Goal: Task Accomplishment & Management: Complete application form

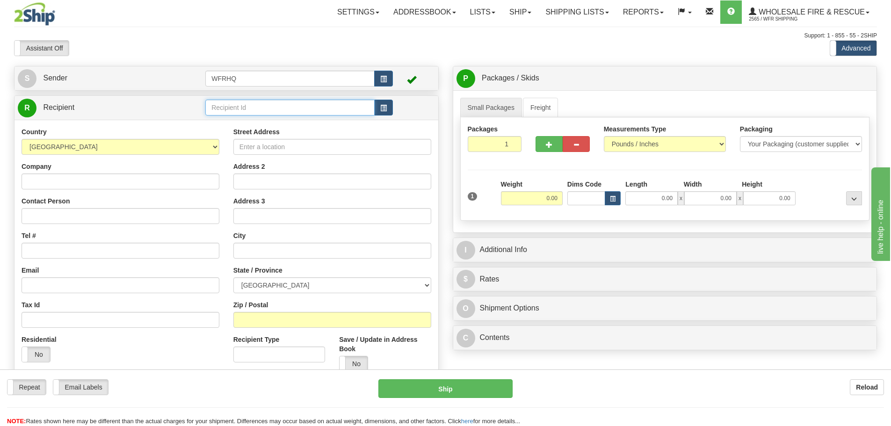
click at [265, 102] on input "text" at bounding box center [289, 108] width 169 height 16
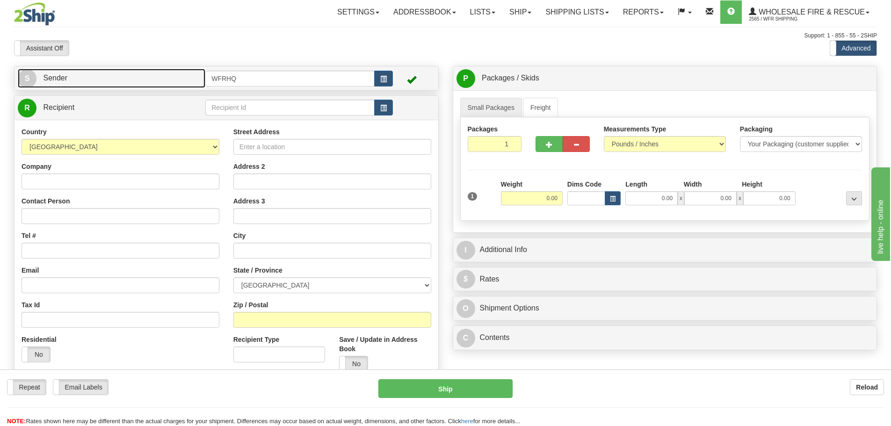
click at [147, 75] on link "S Sender" at bounding box center [111, 78] width 187 height 19
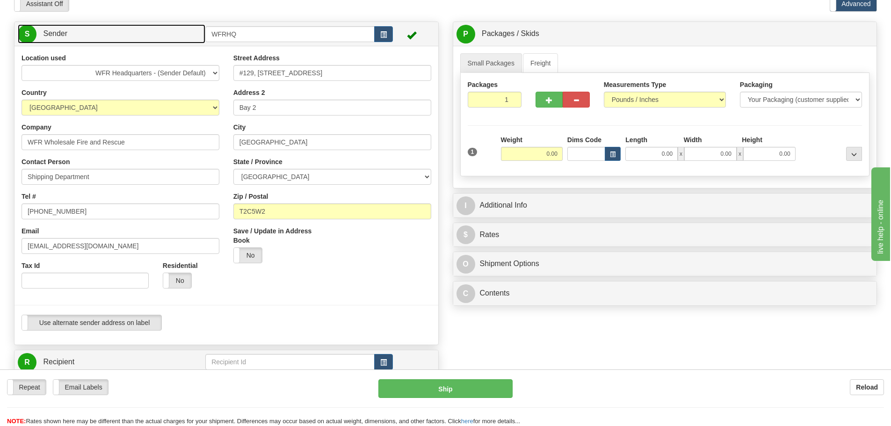
scroll to position [47, 0]
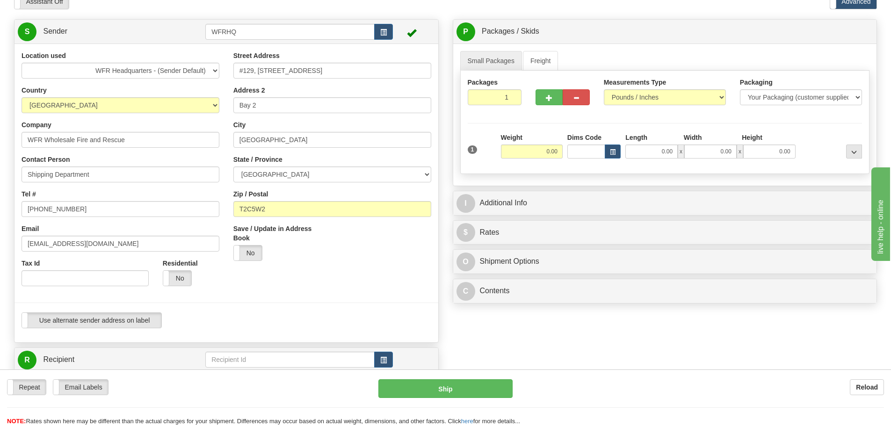
click at [92, 331] on div "Use alternate sender address on label Use alternate sender address on label" at bounding box center [226, 323] width 424 height 23
click at [93, 319] on label "Use alternate sender address on label" at bounding box center [91, 320] width 139 height 15
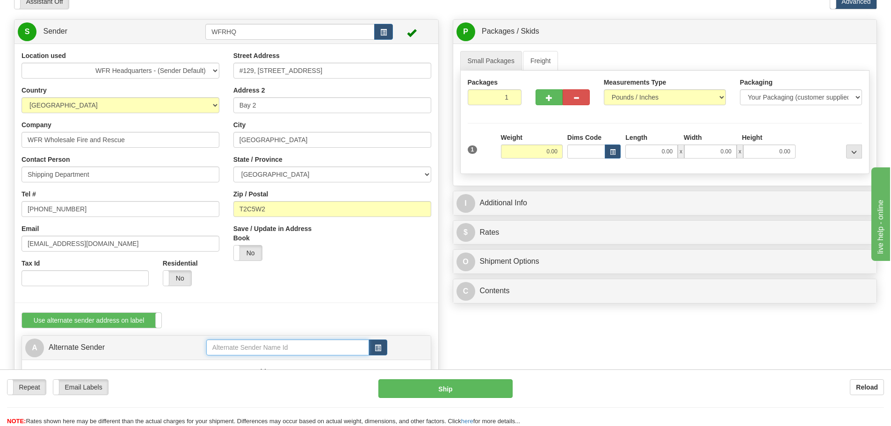
click at [243, 351] on input "text" at bounding box center [287, 347] width 163 height 16
click at [247, 360] on div "GRAN8111" at bounding box center [285, 362] width 153 height 10
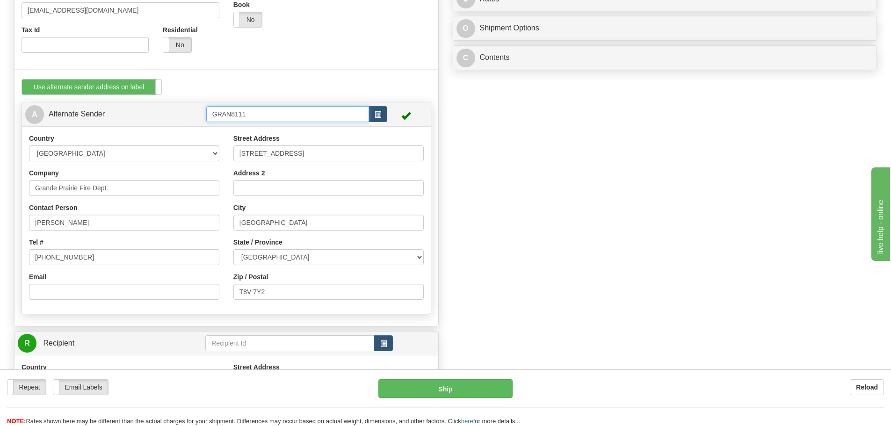
scroll to position [281, 0]
type input "GRAN8111"
drag, startPoint x: 87, startPoint y: 220, endPoint x: -277, endPoint y: 186, distance: 365.4
type input "Kris Adams"
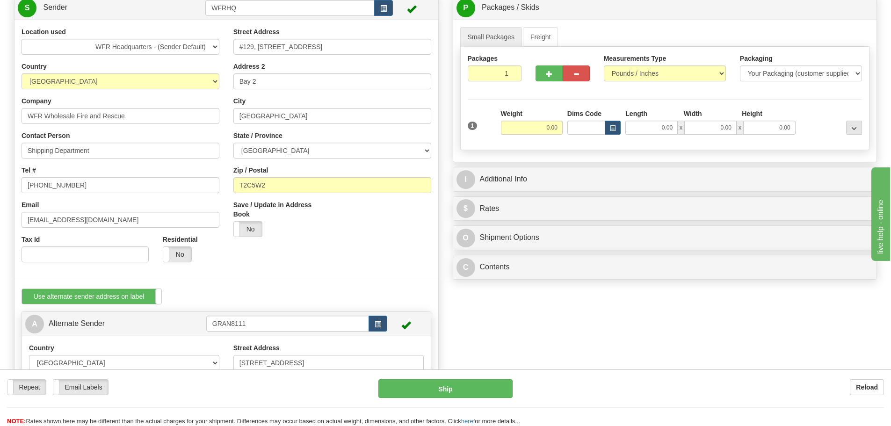
scroll to position [47, 0]
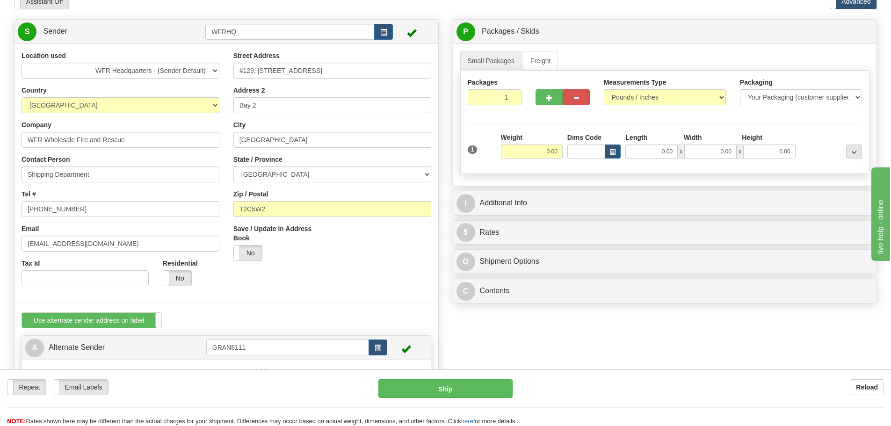
type input "780-518-6184"
click at [523, 149] on input "0.00" at bounding box center [532, 151] width 62 height 14
type input "1.00"
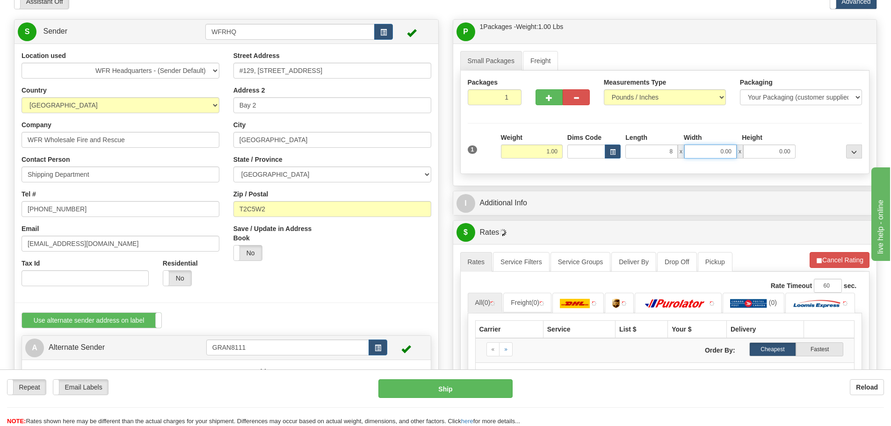
type input "8.00"
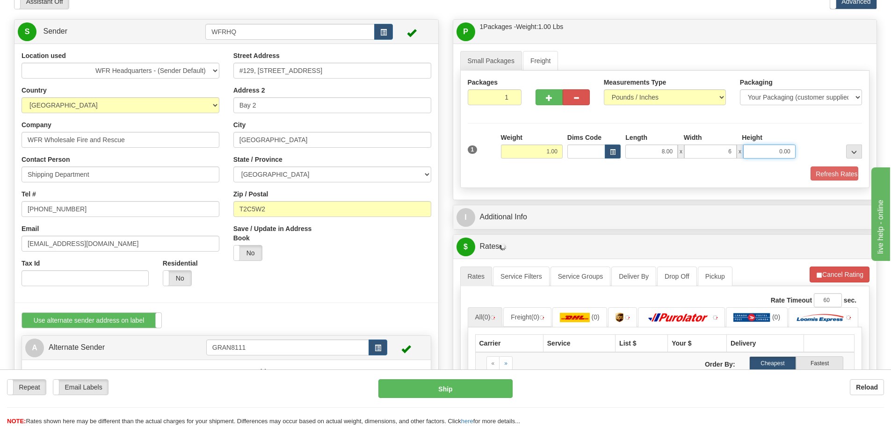
type input "6.00"
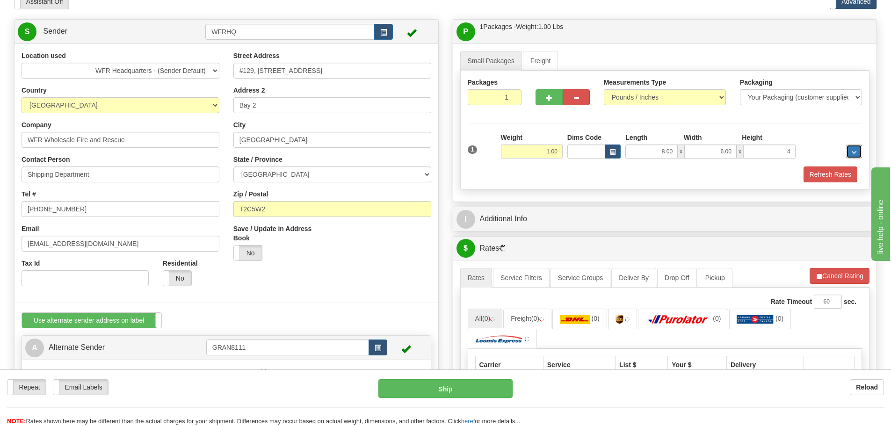
type input "4.00"
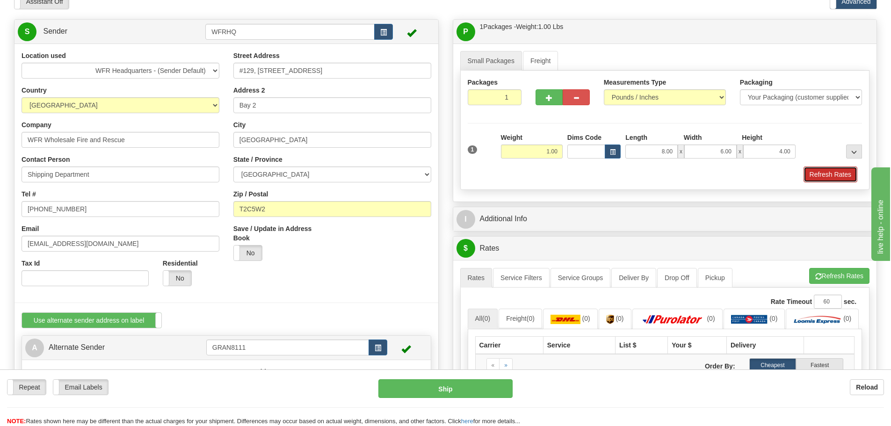
drag, startPoint x: 836, startPoint y: 176, endPoint x: 831, endPoint y: 178, distance: 4.9
click at [836, 176] on button "Refresh Rates" at bounding box center [830, 174] width 54 height 16
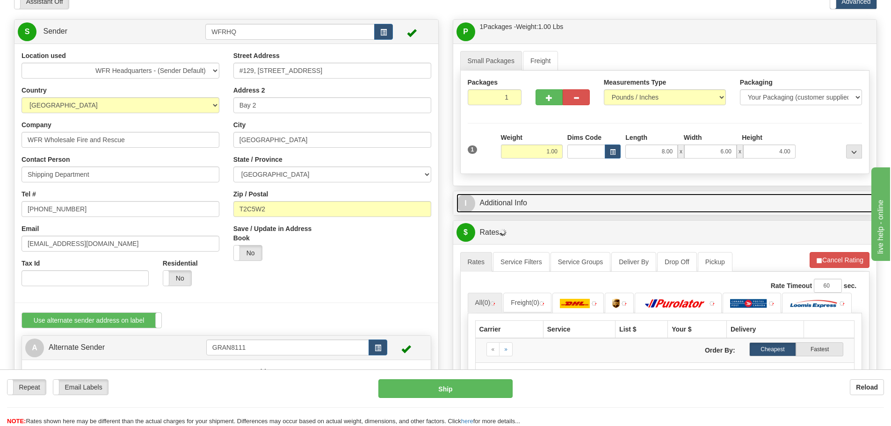
click at [527, 208] on link "I Additional Info" at bounding box center [664, 203] width 417 height 19
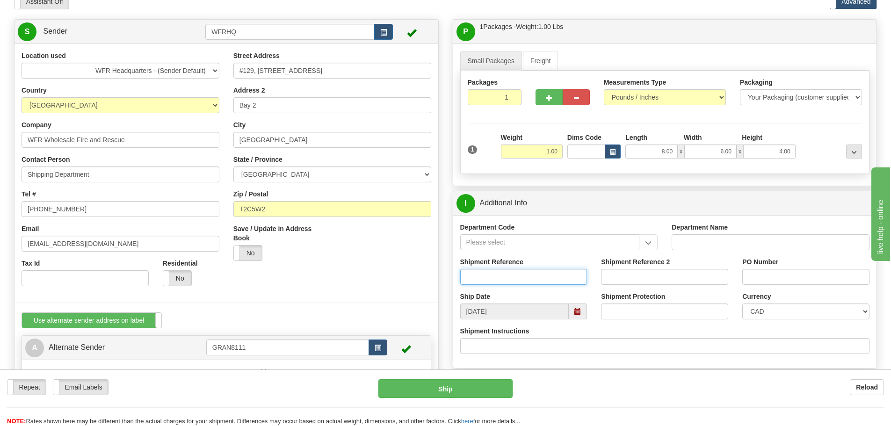
click at [493, 276] on input "Shipment Reference" at bounding box center [523, 277] width 127 height 16
drag, startPoint x: 524, startPoint y: 285, endPoint x: 255, endPoint y: 243, distance: 272.1
click at [273, 19] on div "S Sender WFRHQ" at bounding box center [445, 19] width 877 height 0
type input "RMA/2025/00200"
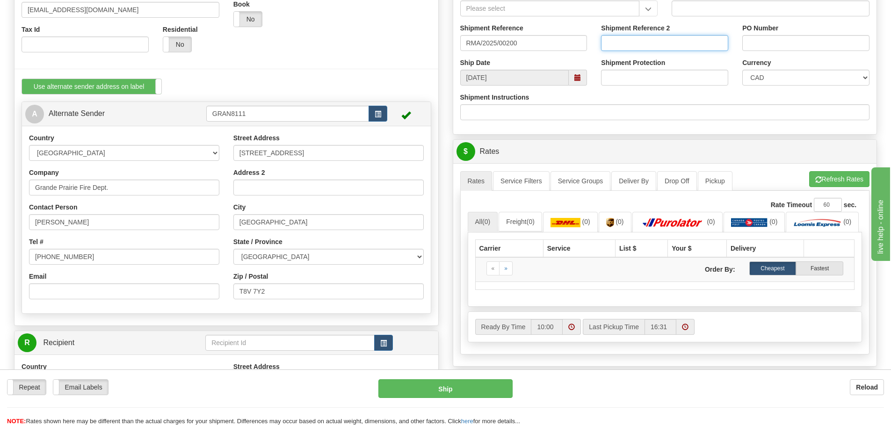
scroll to position [421, 0]
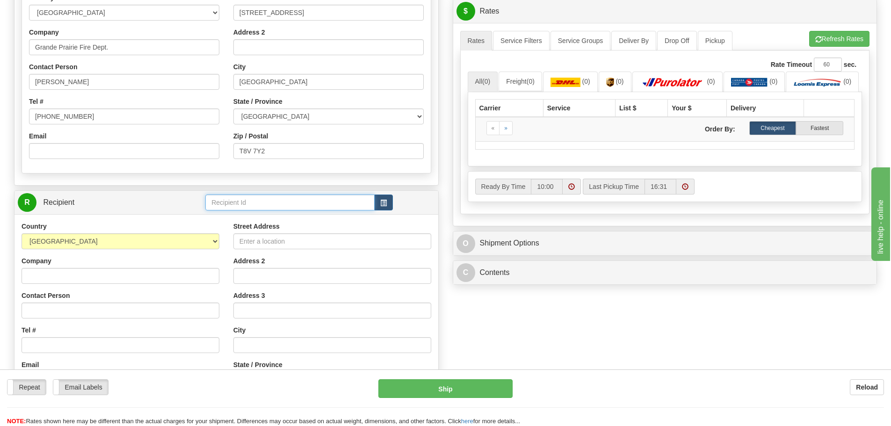
click at [243, 201] on input "text" at bounding box center [289, 203] width 169 height 16
type input "WFR"
click button "Delete" at bounding box center [0, 0] width 0 height 0
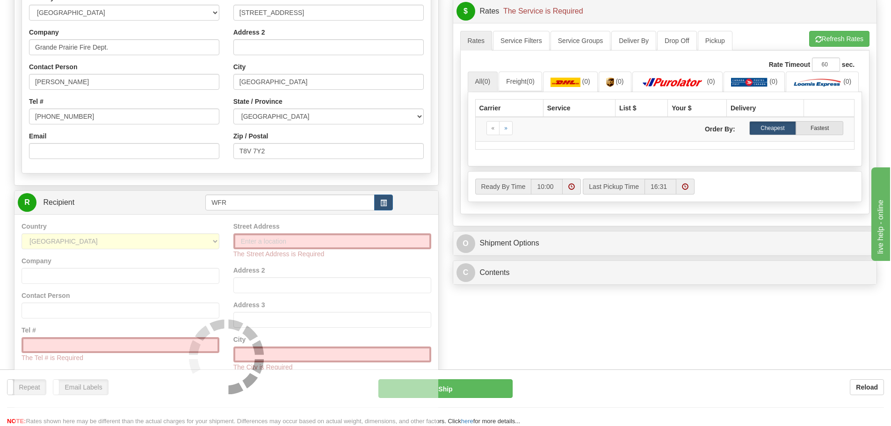
scroll to position [0, 0]
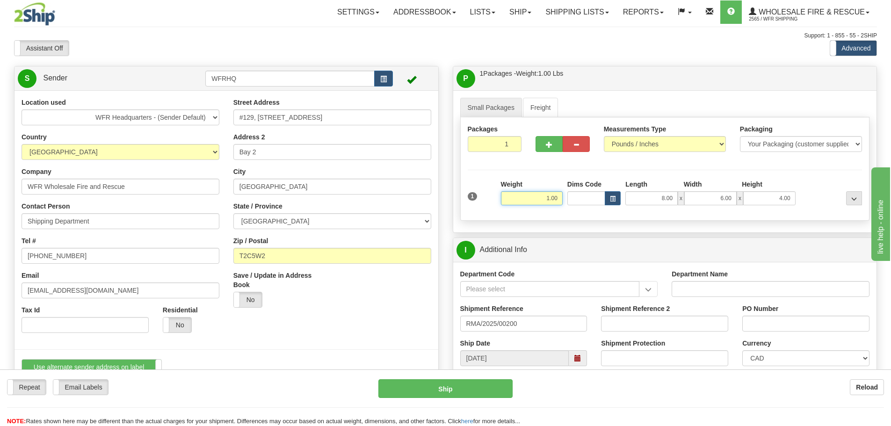
type input "[GEOGRAPHIC_DATA]"
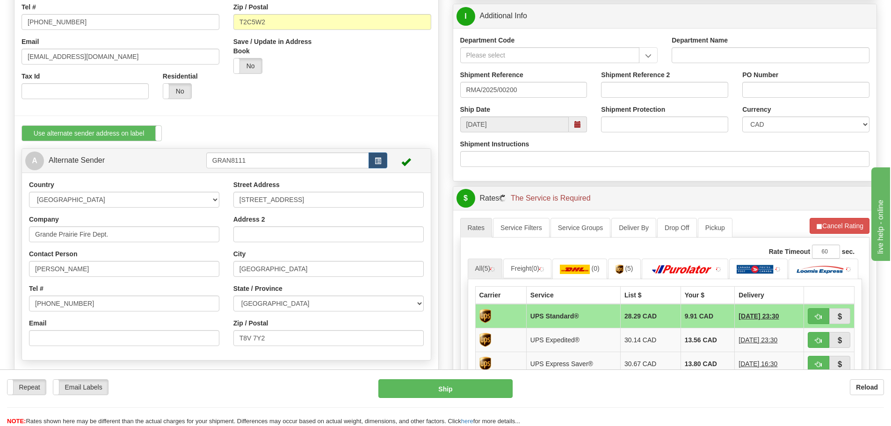
scroll to position [421, 0]
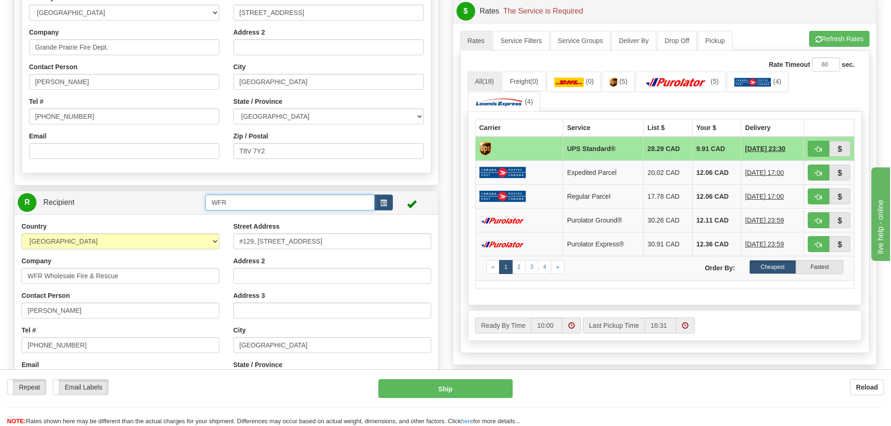
click at [238, 201] on input "WFR" at bounding box center [289, 203] width 169 height 16
click at [833, 32] on button "Refresh Rates" at bounding box center [839, 39] width 60 height 16
click at [825, 146] on button "button" at bounding box center [818, 149] width 22 height 16
type input "11"
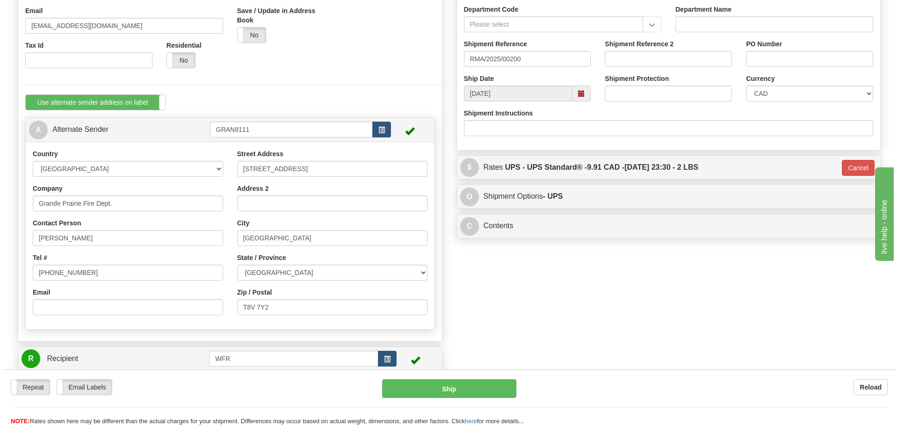
scroll to position [234, 0]
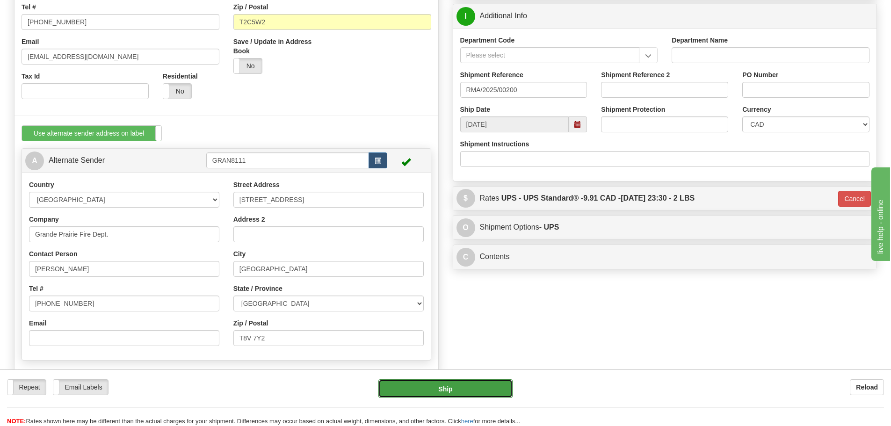
click at [454, 384] on button "Ship" at bounding box center [445, 388] width 134 height 19
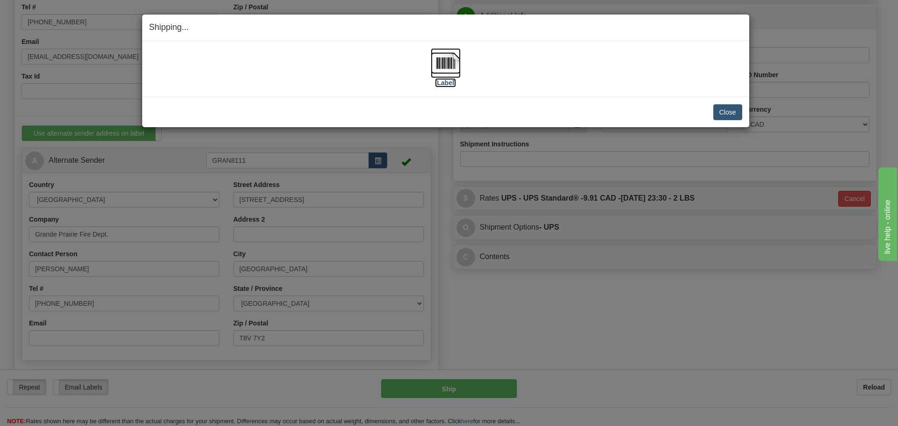
click at [450, 70] on img at bounding box center [446, 63] width 30 height 30
click at [557, 75] on div "[Label]" at bounding box center [445, 69] width 593 height 42
click at [732, 107] on button "Close" at bounding box center [727, 112] width 29 height 16
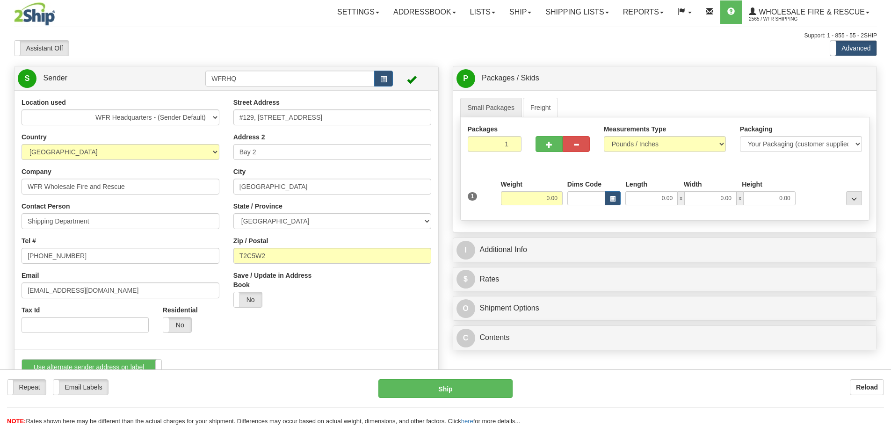
scroll to position [140, 0]
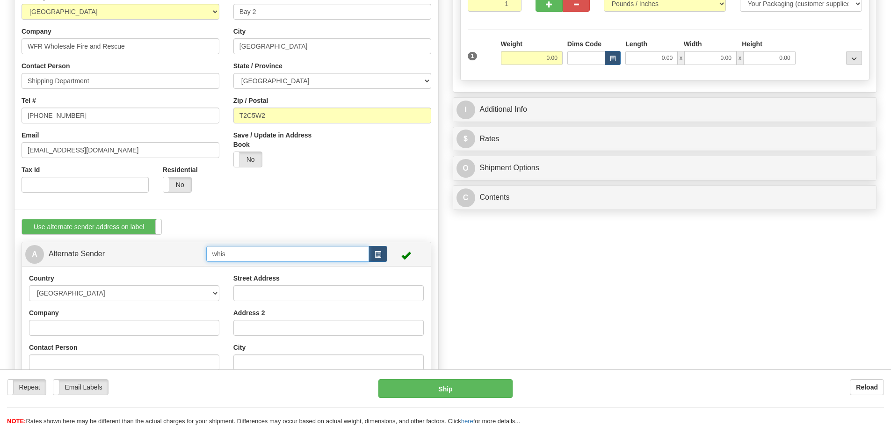
click at [243, 253] on input "whis" at bounding box center [287, 254] width 163 height 16
click at [240, 255] on input "whis" at bounding box center [287, 254] width 163 height 16
click at [244, 267] on div "WHIS4400" at bounding box center [285, 268] width 153 height 10
type input "WHIS4400"
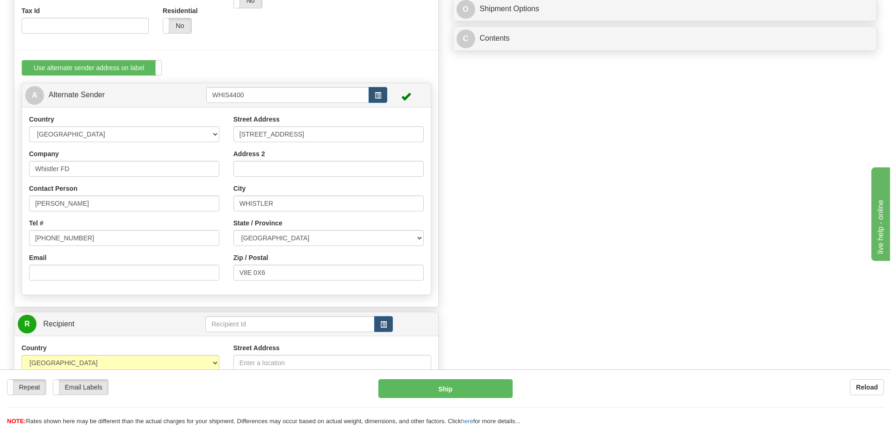
scroll to position [327, 0]
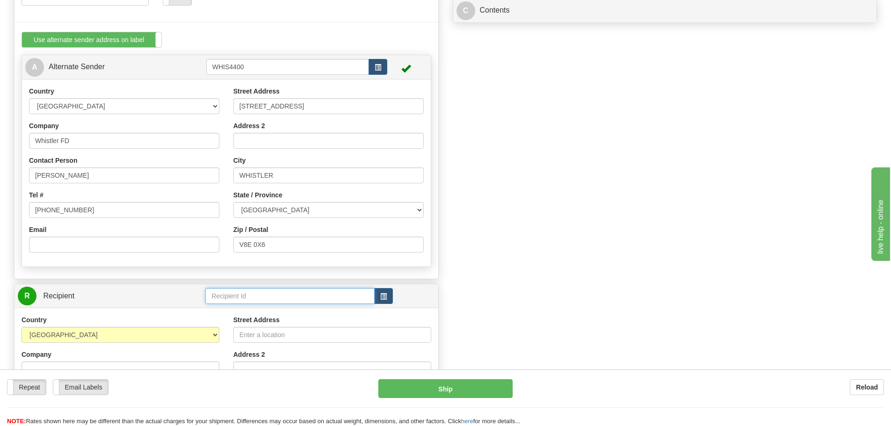
click at [275, 297] on input "text" at bounding box center [289, 296] width 169 height 16
type input "WFRhq"
click button "Delete" at bounding box center [0, 0] width 0 height 0
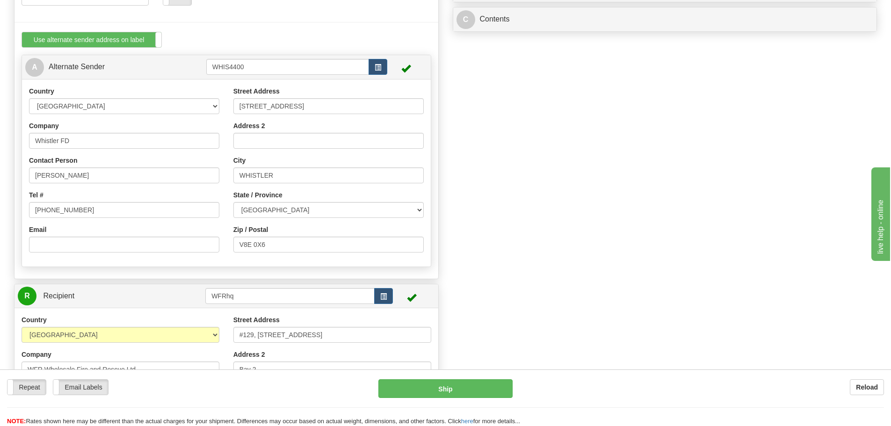
scroll to position [0, 0]
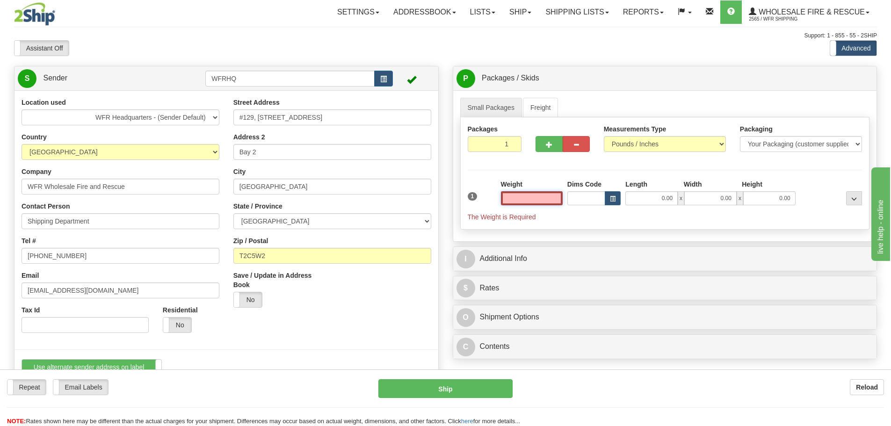
type input "[GEOGRAPHIC_DATA]"
type input "0.00"
click at [551, 198] on input "0.00" at bounding box center [532, 198] width 62 height 14
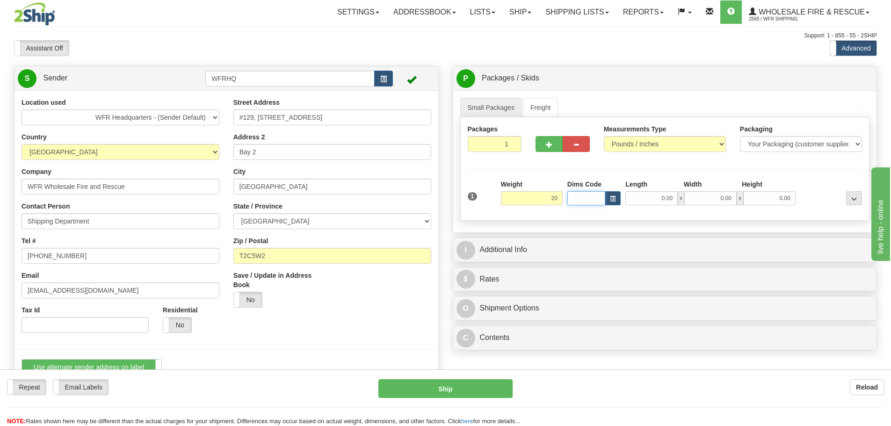
type input "20.00"
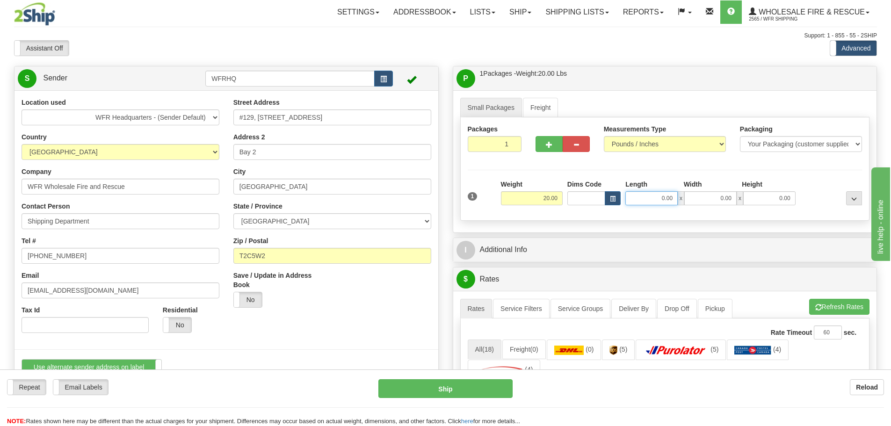
click at [659, 193] on input "0.00" at bounding box center [651, 198] width 52 height 14
type input "16.00"
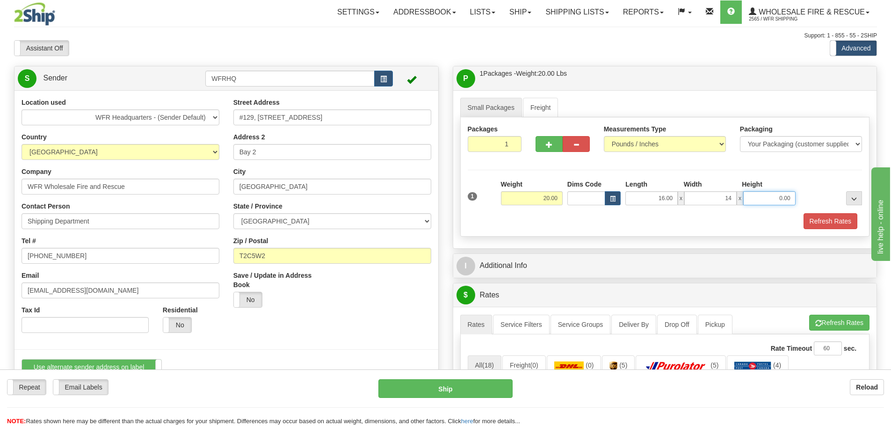
type input "14.00"
type input "9.00"
click at [732, 255] on div "I Additional Info" at bounding box center [665, 266] width 424 height 24
click at [821, 221] on button "Refresh Rates" at bounding box center [830, 221] width 54 height 16
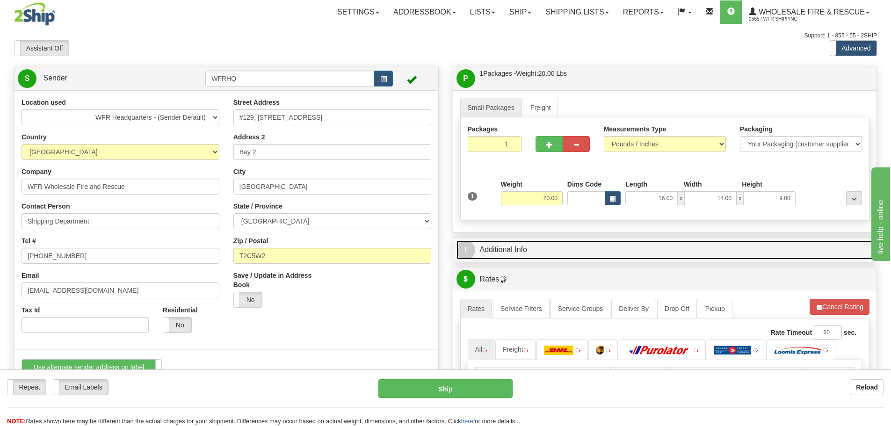
click at [592, 248] on link "I Additional Info" at bounding box center [664, 249] width 417 height 19
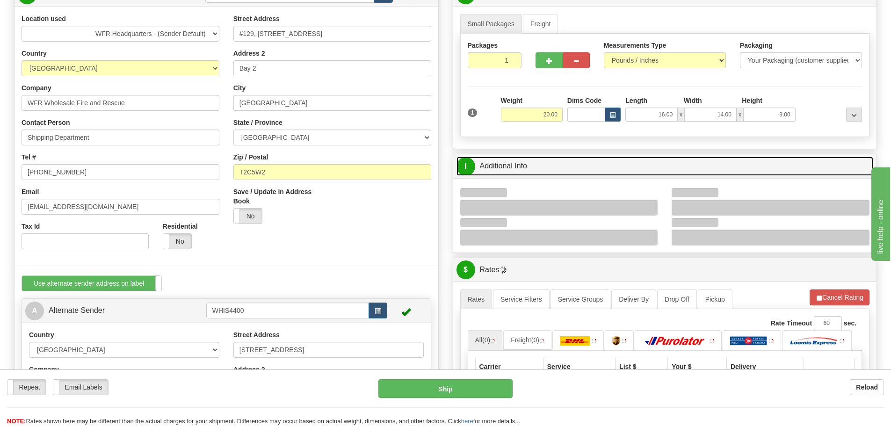
scroll to position [94, 0]
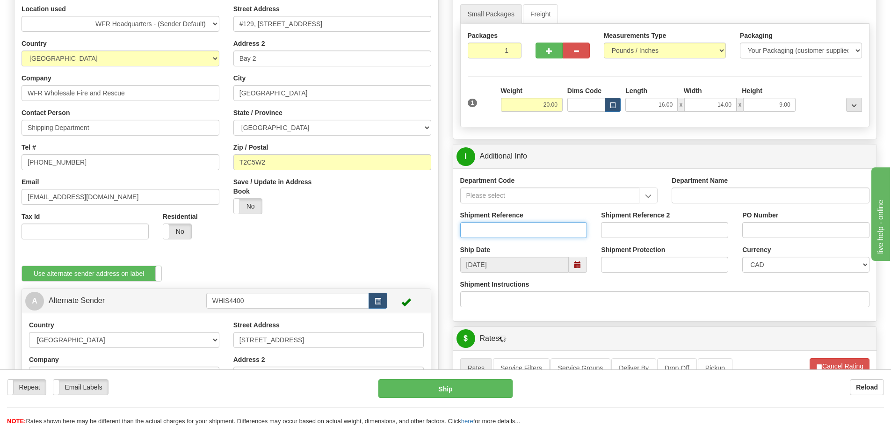
click at [488, 229] on input "Shipment Reference" at bounding box center [523, 230] width 127 height 16
type input "RMA/2024/00201"
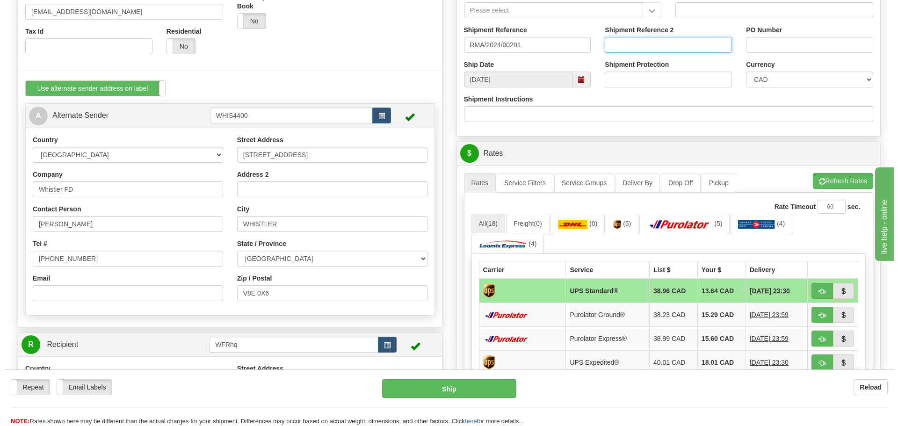
scroll to position [281, 0]
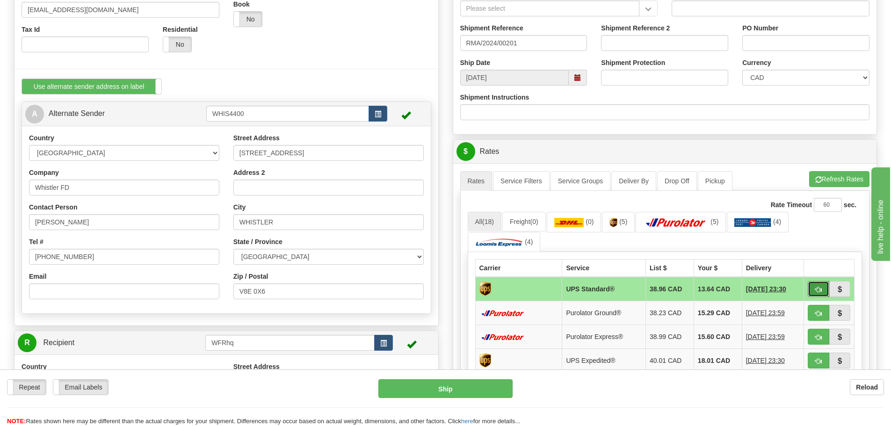
click at [824, 287] on button "button" at bounding box center [818, 289] width 22 height 16
type input "11"
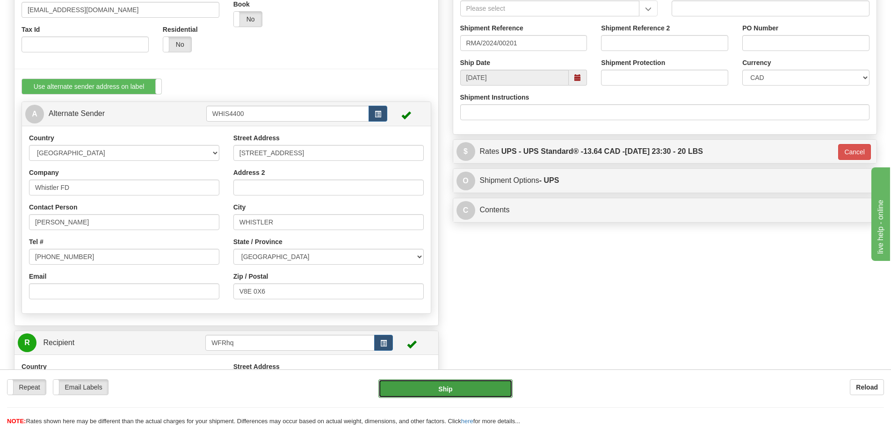
click at [456, 391] on button "Ship" at bounding box center [445, 388] width 134 height 19
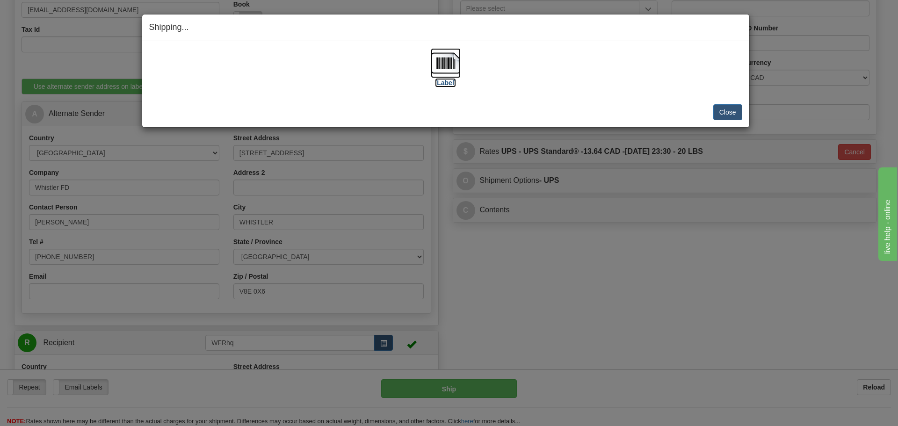
click at [458, 59] on img at bounding box center [446, 63] width 30 height 30
click at [735, 108] on button "Close" at bounding box center [727, 112] width 29 height 16
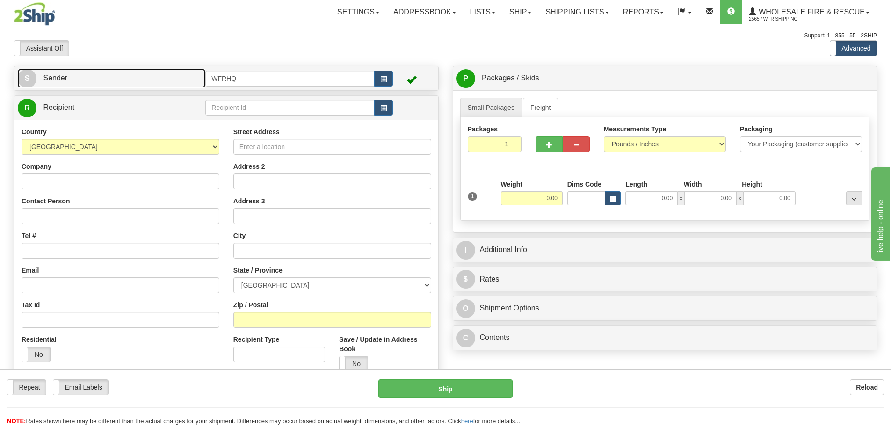
click at [92, 87] on link "S Sender" at bounding box center [111, 78] width 187 height 19
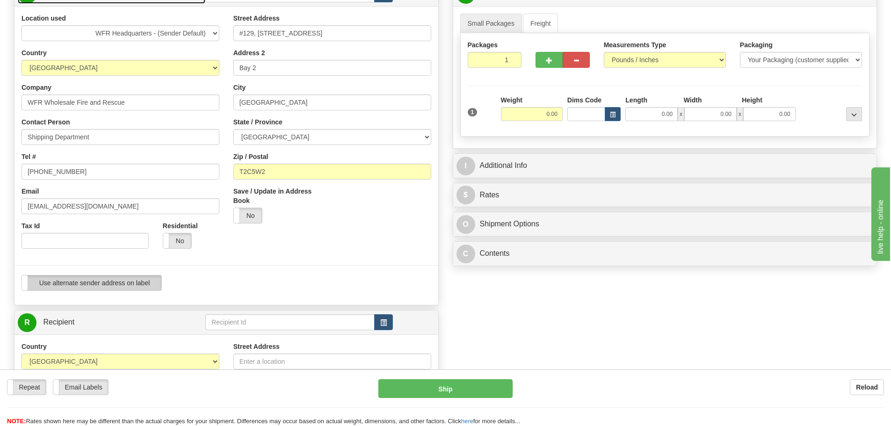
scroll to position [94, 0]
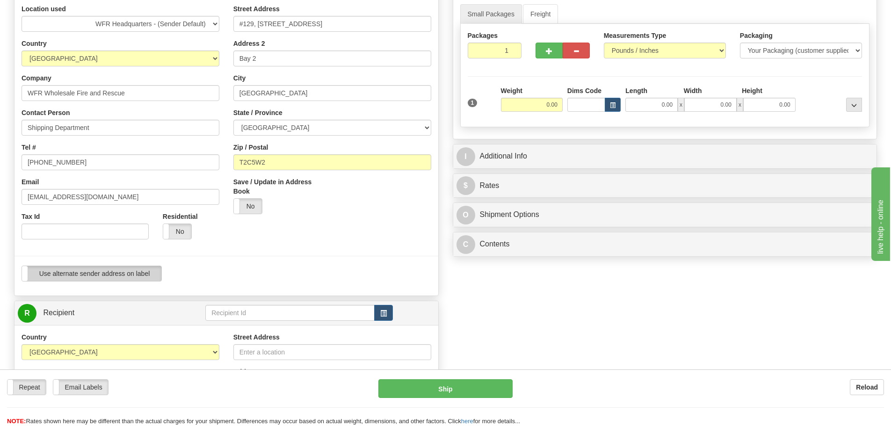
click at [93, 271] on label "Use alternate sender address on label" at bounding box center [91, 273] width 139 height 15
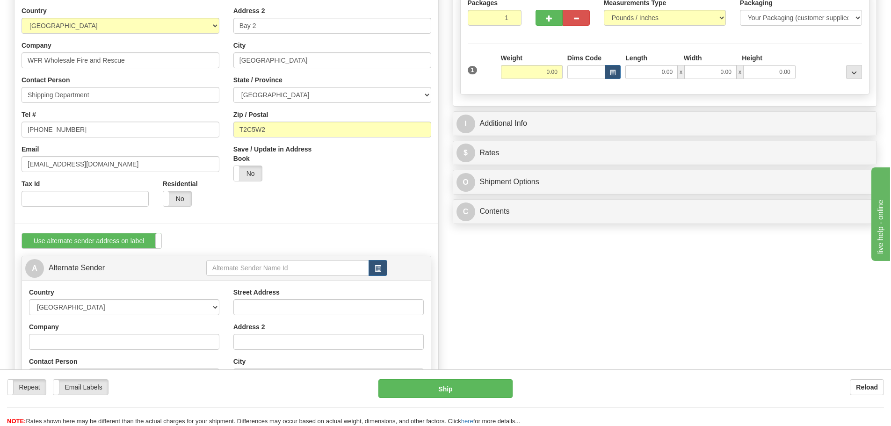
scroll to position [187, 0]
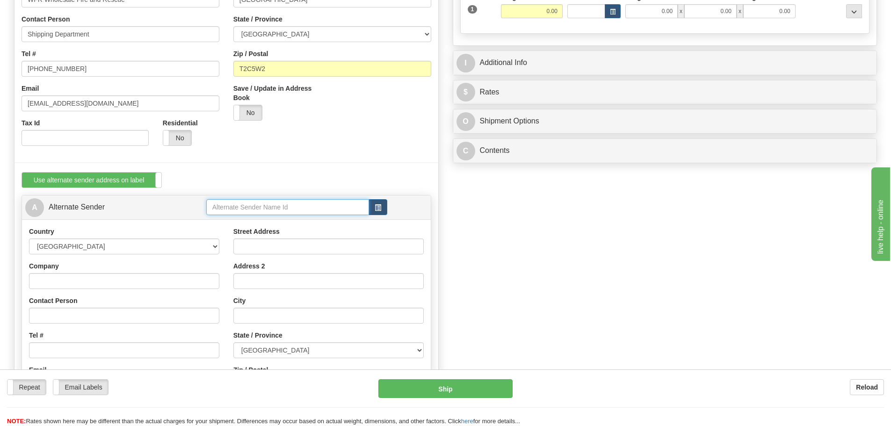
click at [252, 209] on input "text" at bounding box center [287, 207] width 163 height 16
type input "E"
click at [247, 220] on div "KOOT1850" at bounding box center [285, 221] width 153 height 10
type input "KOOT1850"
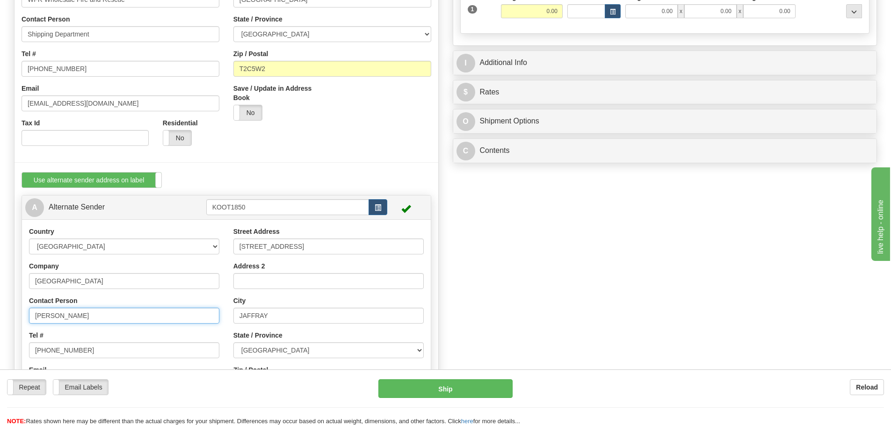
drag, startPoint x: 92, startPoint y: 316, endPoint x: 4, endPoint y: 317, distance: 87.4
click at [5, 318] on div "Toggle navigation Settings Shipping Preferences Fields Preferences New" at bounding box center [445, 319] width 891 height 1013
paste input "[PERSON_NAME]"
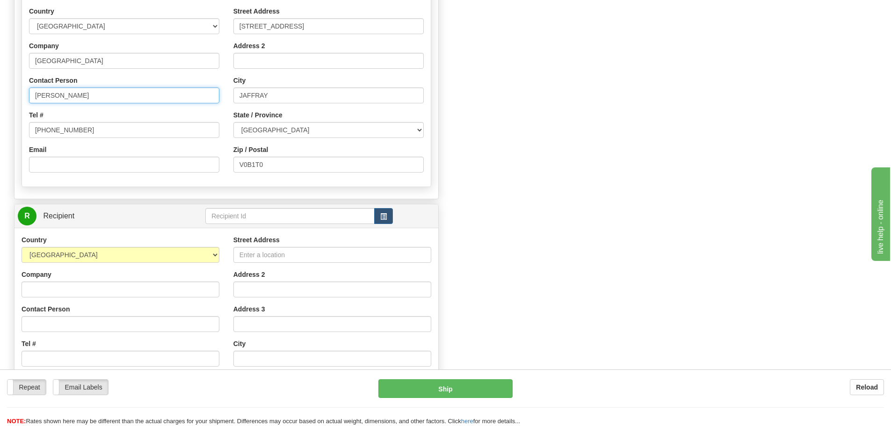
scroll to position [421, 0]
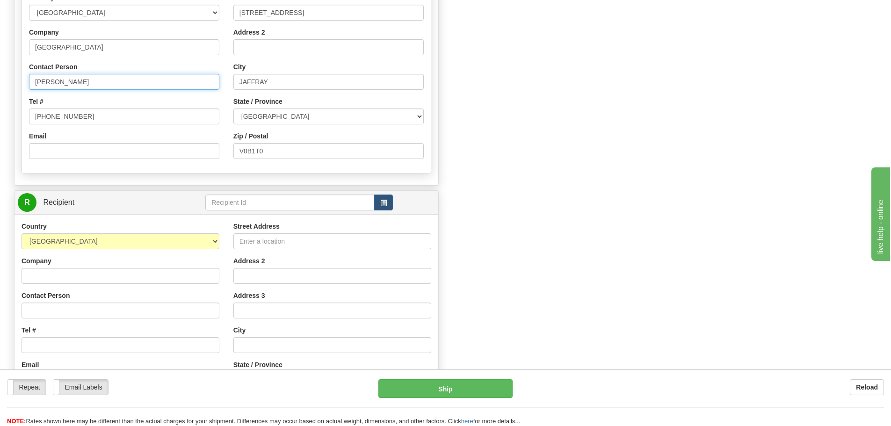
type input "[PERSON_NAME]"
click at [231, 207] on input "text" at bounding box center [289, 203] width 169 height 16
type input "WFR"
click button "Delete" at bounding box center [0, 0] width 0 height 0
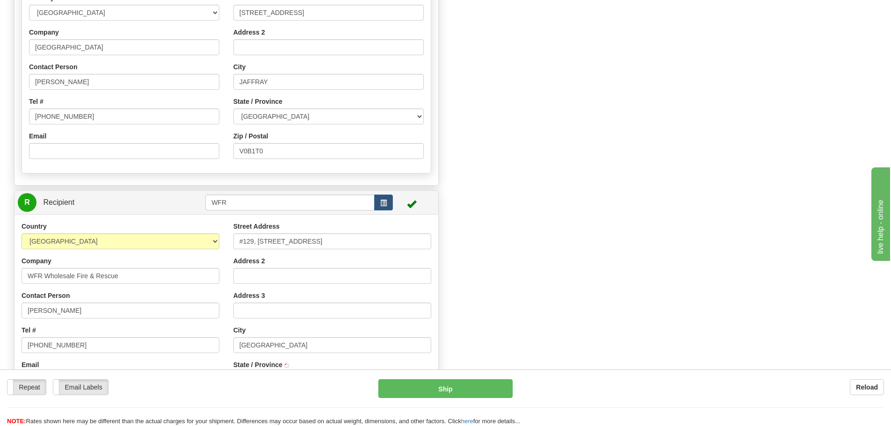
scroll to position [0, 0]
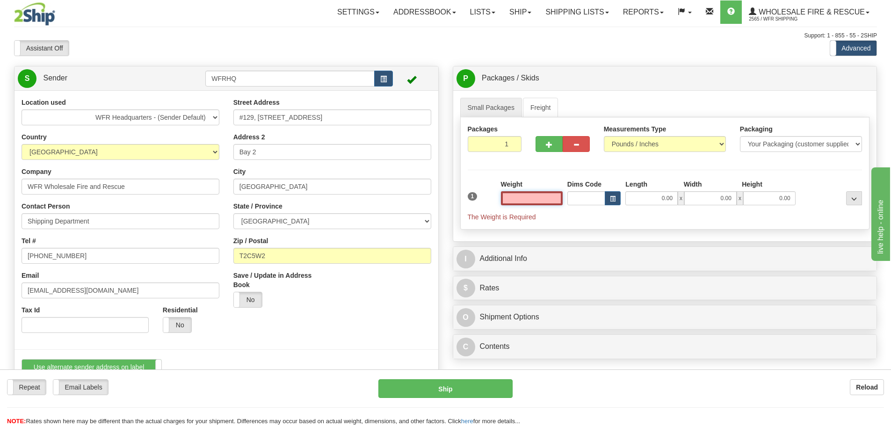
type input "[GEOGRAPHIC_DATA]"
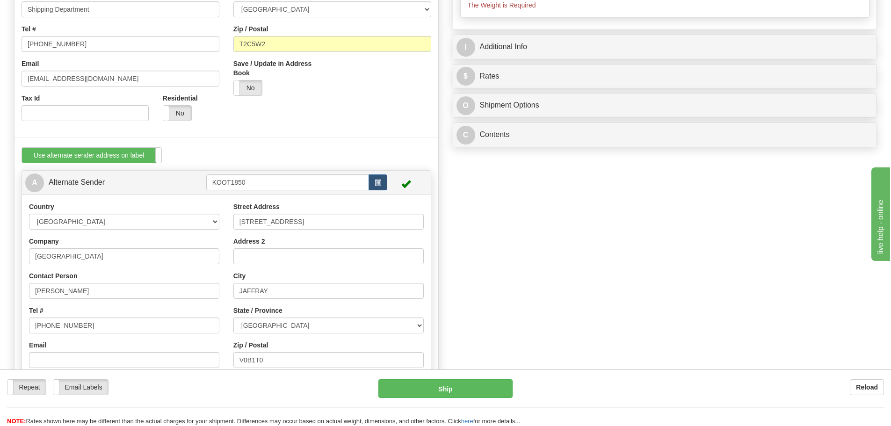
scroll to position [140, 0]
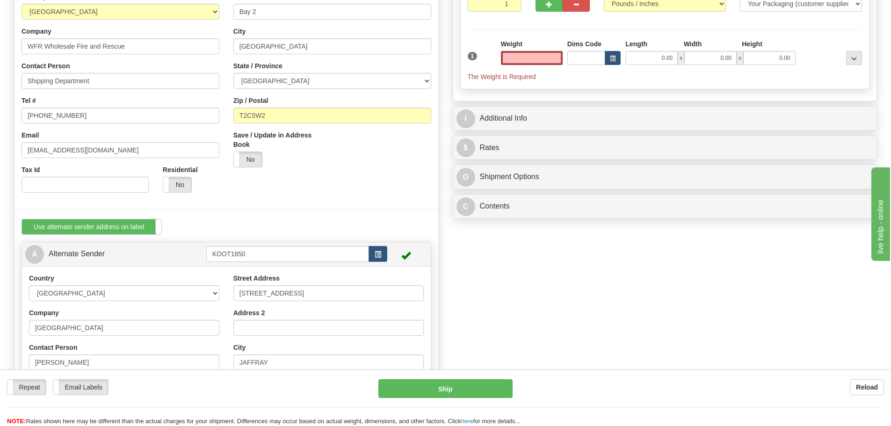
type input "0.00"
click at [542, 59] on input "0.00" at bounding box center [532, 58] width 62 height 14
type input "3"
type input "5.00"
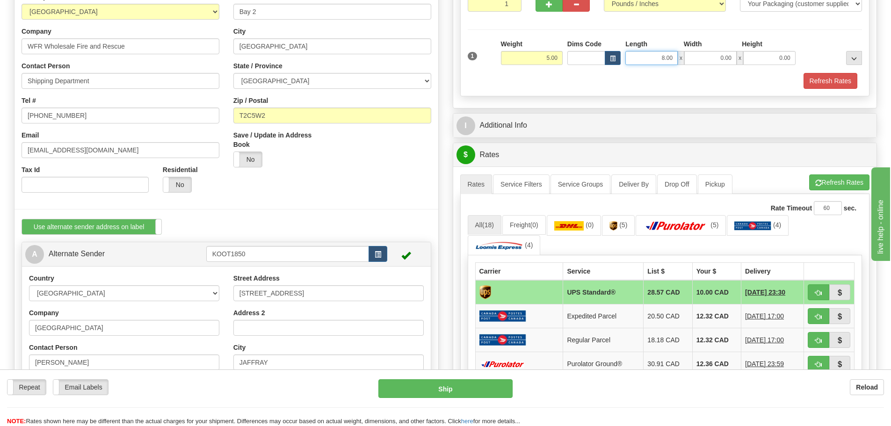
drag, startPoint x: 659, startPoint y: 58, endPoint x: 707, endPoint y: 50, distance: 47.7
click at [707, 51] on div "8.00 x 0.00 x 0.00" at bounding box center [710, 58] width 170 height 14
type input "9.00"
type input "7.00"
type input "6.00"
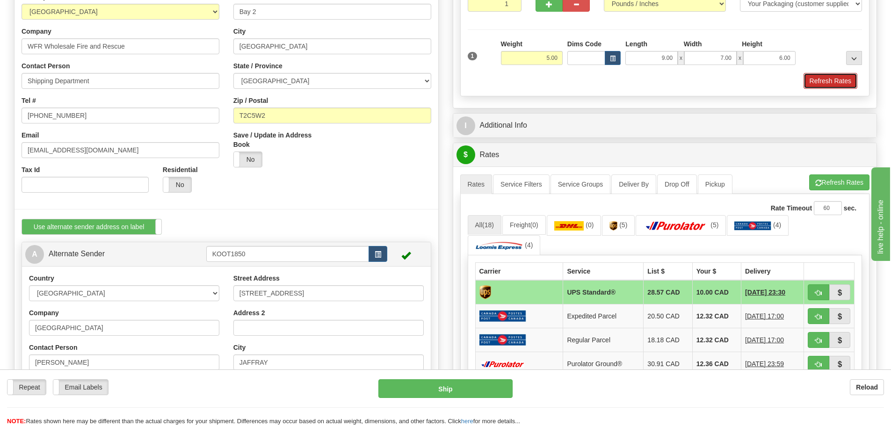
click at [825, 80] on button "Refresh Rates" at bounding box center [830, 81] width 54 height 16
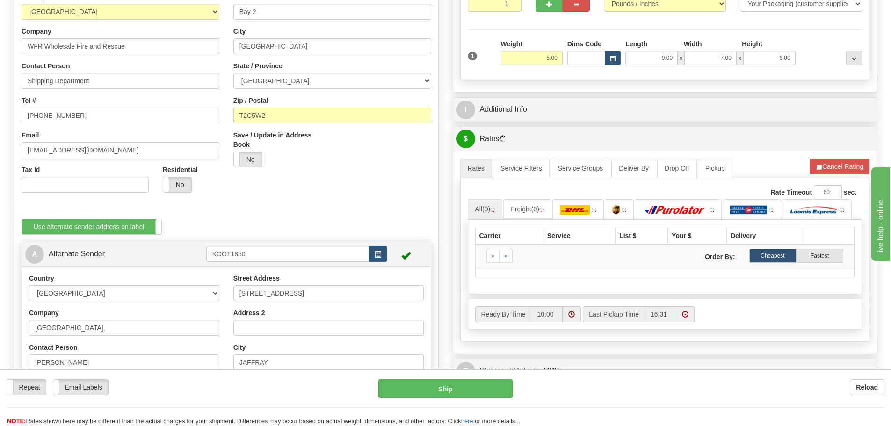
click at [561, 119] on div "I Additional Info" at bounding box center [665, 110] width 424 height 24
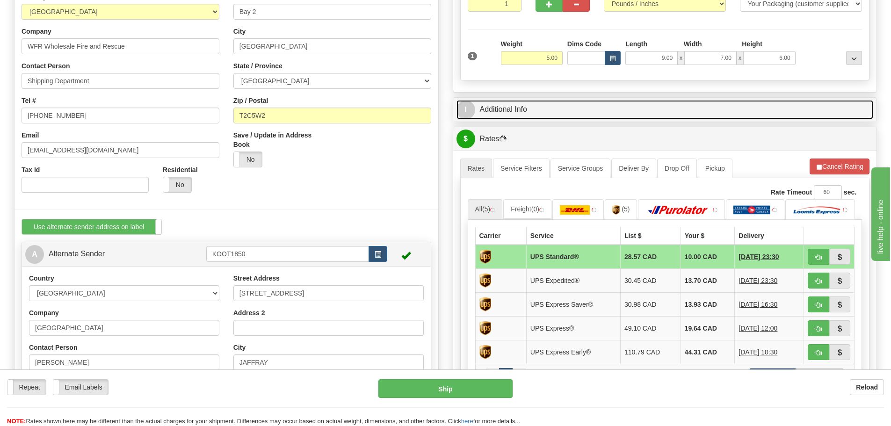
click at [542, 114] on link "I Additional Info" at bounding box center [664, 109] width 417 height 19
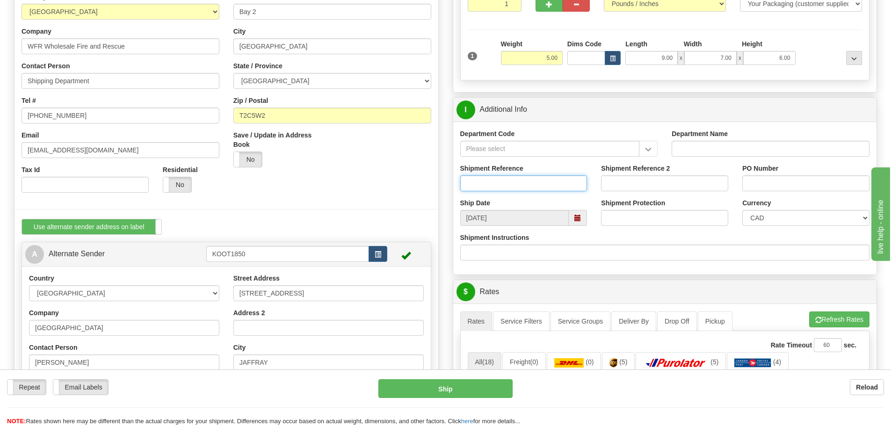
click at [520, 188] on input "Shipment Reference" at bounding box center [523, 183] width 127 height 16
type input "RMA/2025/00207"
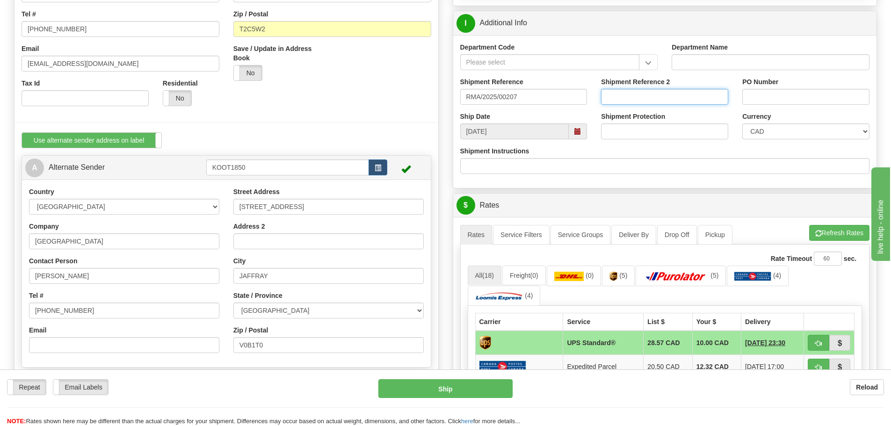
scroll to position [234, 0]
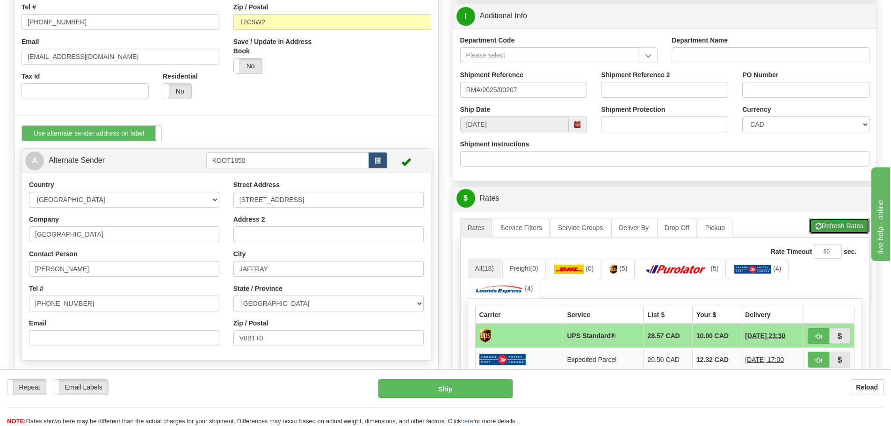
click at [825, 226] on button "Refresh Rates" at bounding box center [839, 226] width 60 height 16
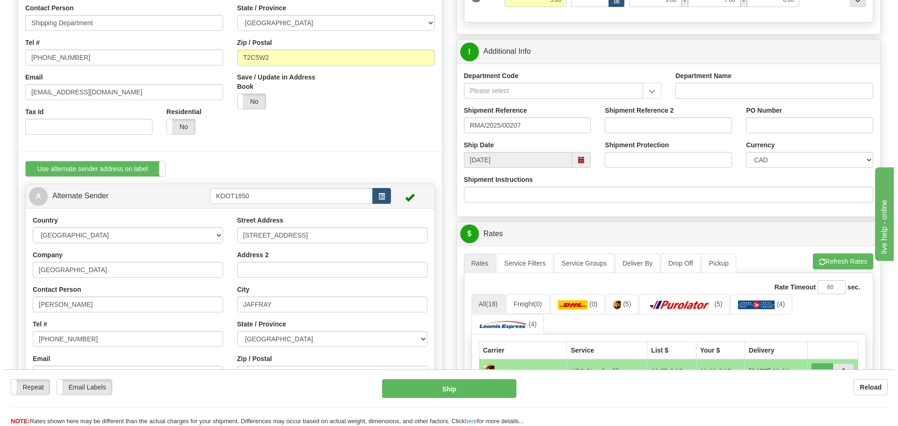
scroll to position [281, 0]
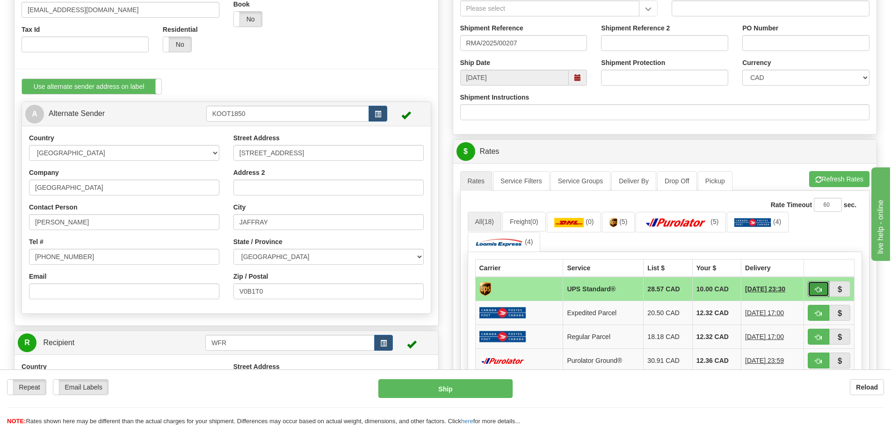
click at [825, 293] on button "button" at bounding box center [818, 289] width 22 height 16
type input "11"
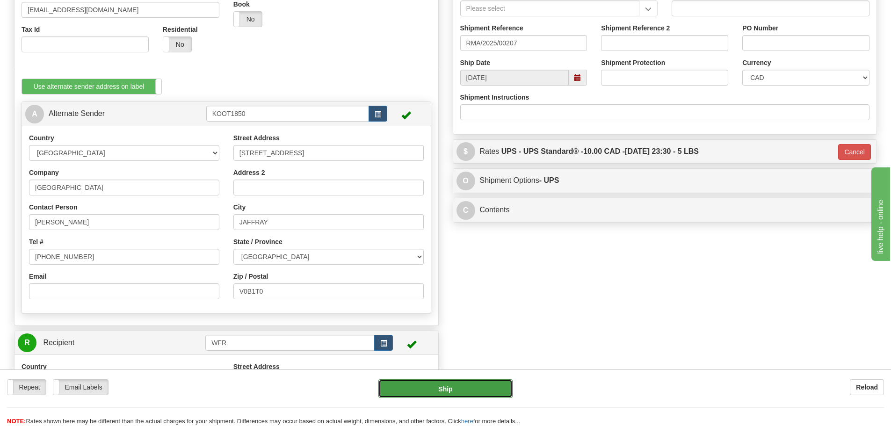
click at [485, 385] on button "Ship" at bounding box center [445, 388] width 134 height 19
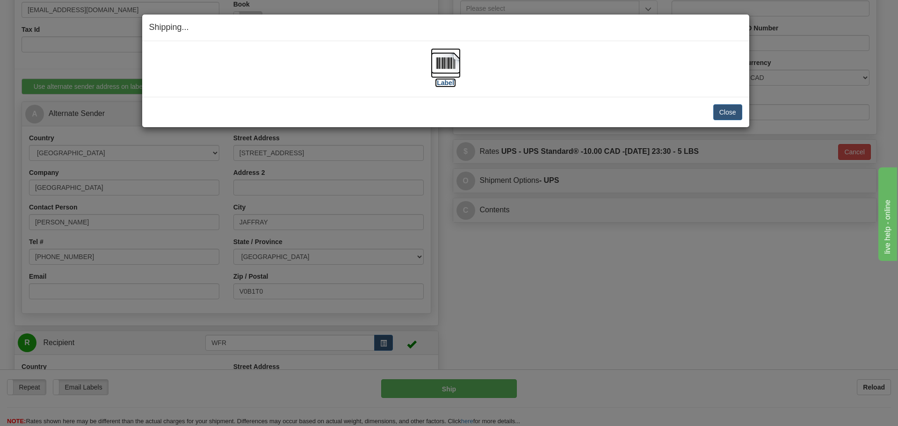
click at [447, 63] on img at bounding box center [446, 63] width 30 height 30
drag, startPoint x: 725, startPoint y: 113, endPoint x: 717, endPoint y: 111, distance: 7.7
click at [725, 113] on button "Close" at bounding box center [727, 112] width 29 height 16
